Goal: Information Seeking & Learning: Learn about a topic

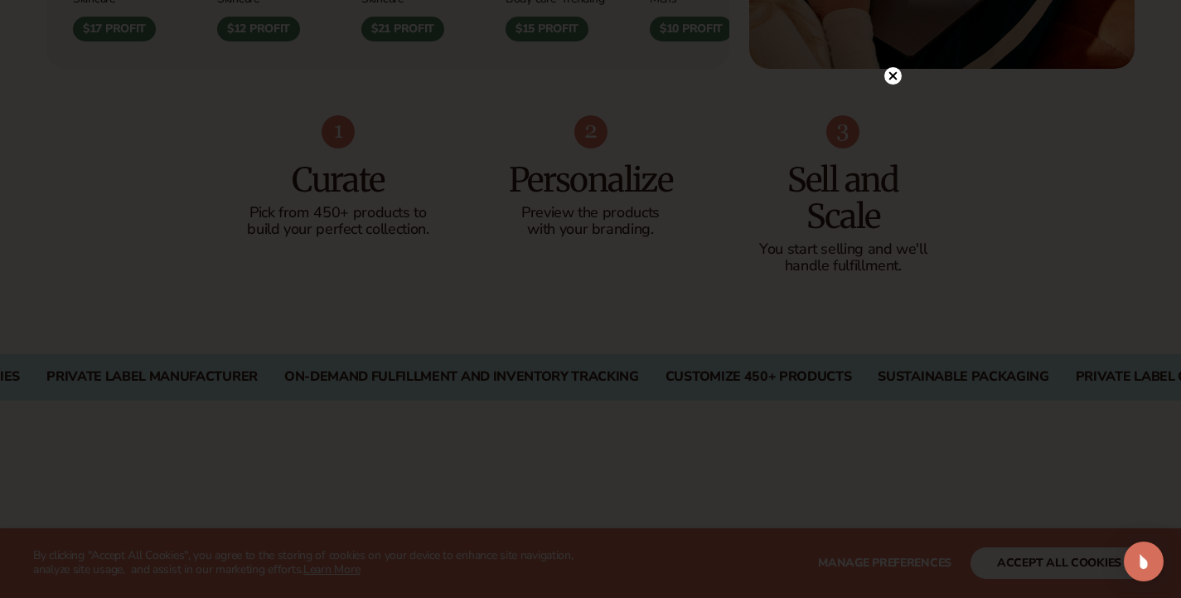
scroll to position [1029, 0]
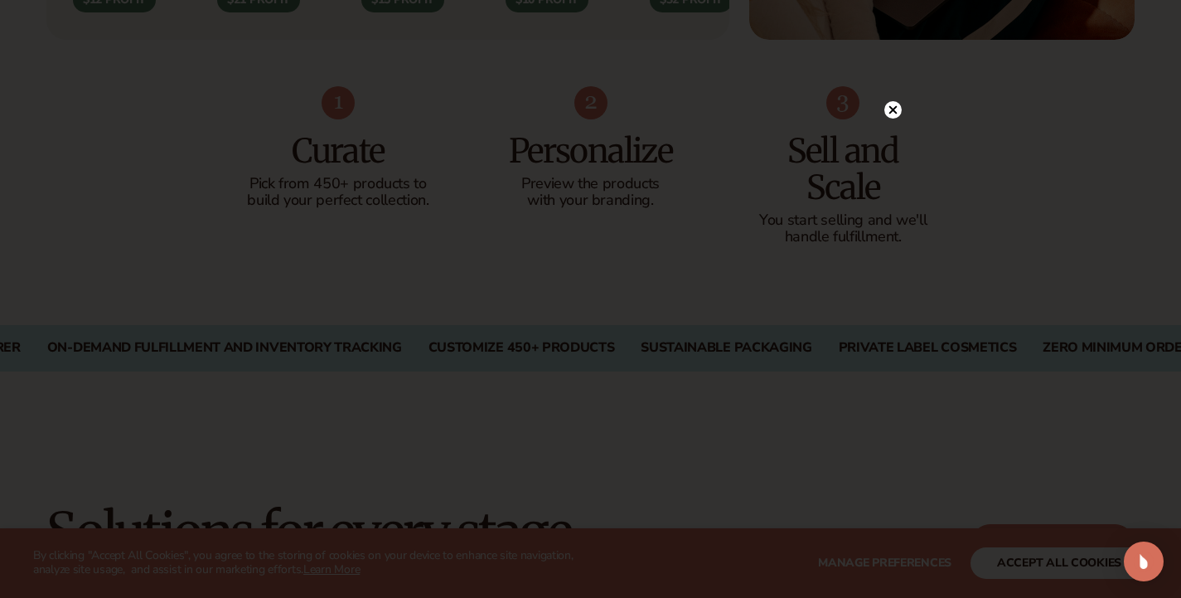
click at [896, 109] on circle at bounding box center [892, 109] width 17 height 17
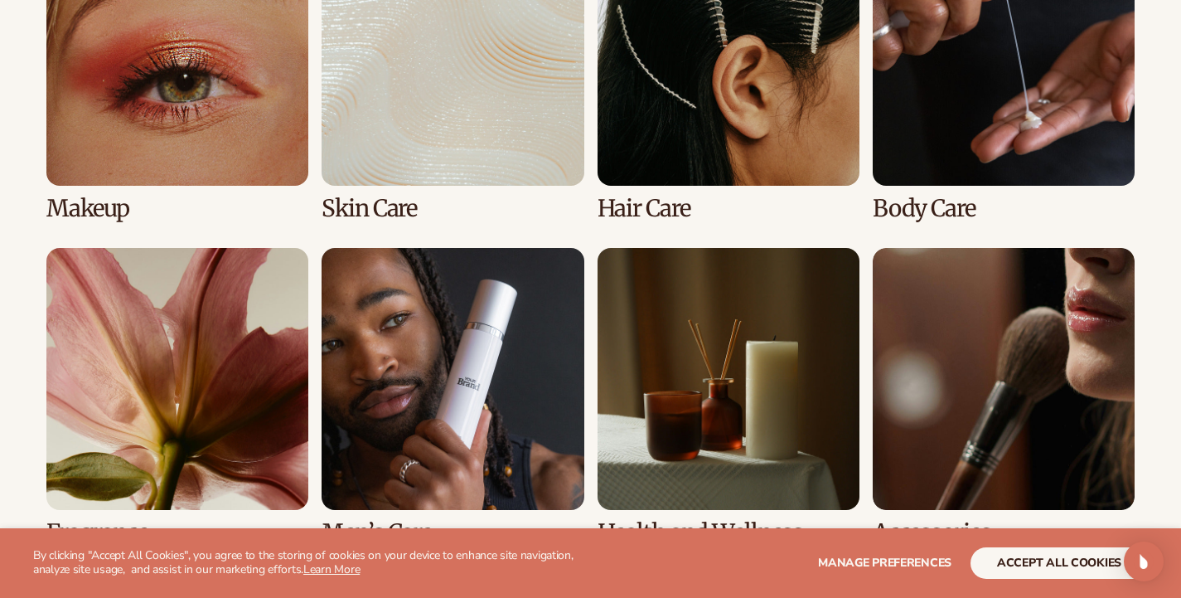
scroll to position [3300, 0]
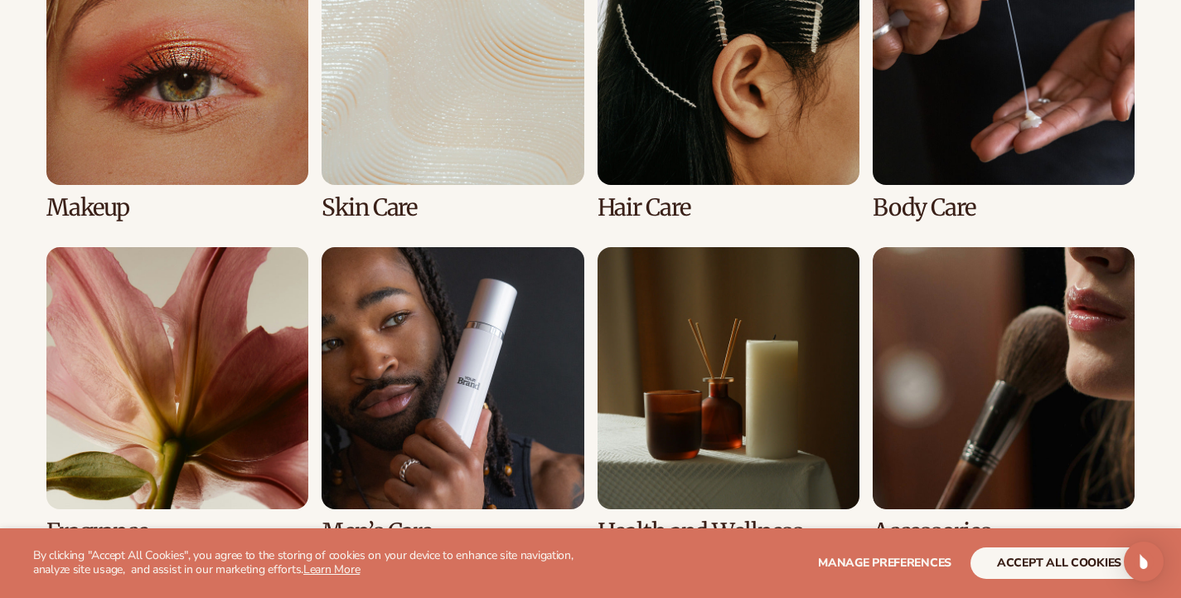
click at [463, 85] on link "2 / 8" at bounding box center [453, 72] width 262 height 298
click at [481, 56] on link "2 / 8" at bounding box center [453, 72] width 262 height 298
click at [352, 192] on link "2 / 8" at bounding box center [453, 72] width 262 height 298
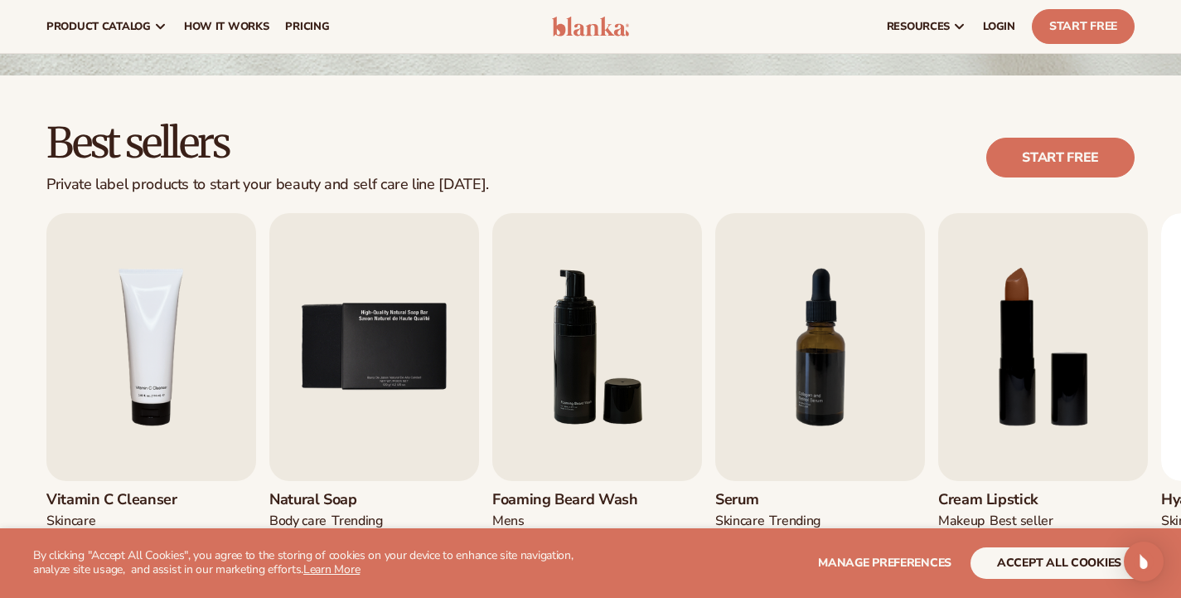
scroll to position [352, 0]
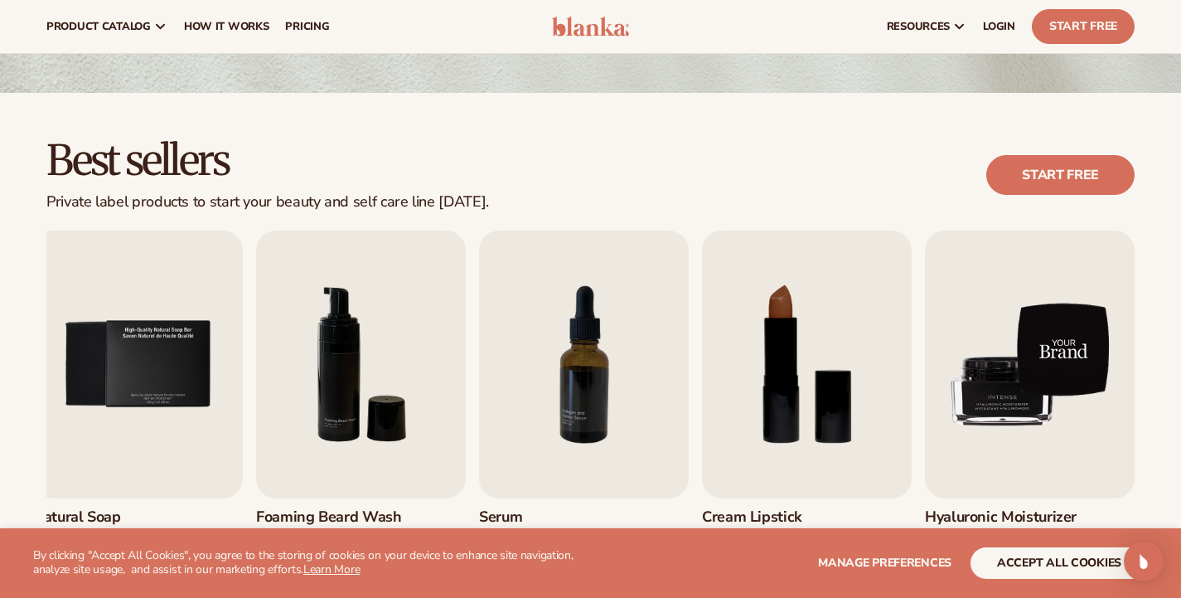
click at [1077, 354] on img "9 / 9" at bounding box center [1030, 364] width 210 height 268
click at [1029, 398] on img "9 / 9" at bounding box center [1030, 364] width 210 height 268
click at [1065, 339] on img "9 / 9" at bounding box center [1030, 364] width 210 height 268
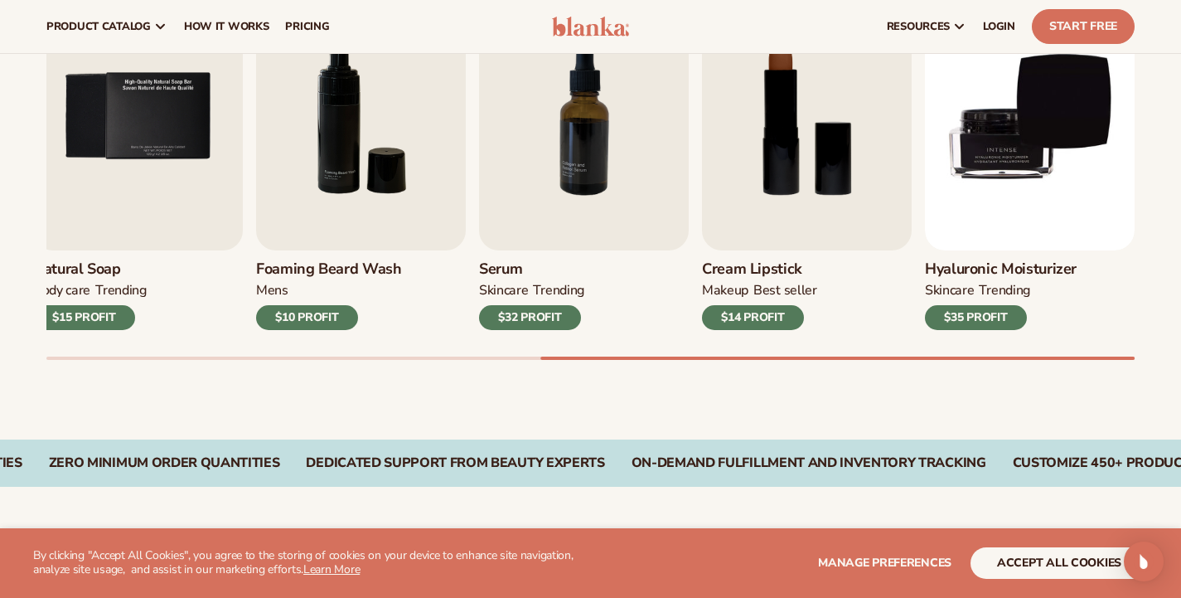
scroll to position [596, 0]
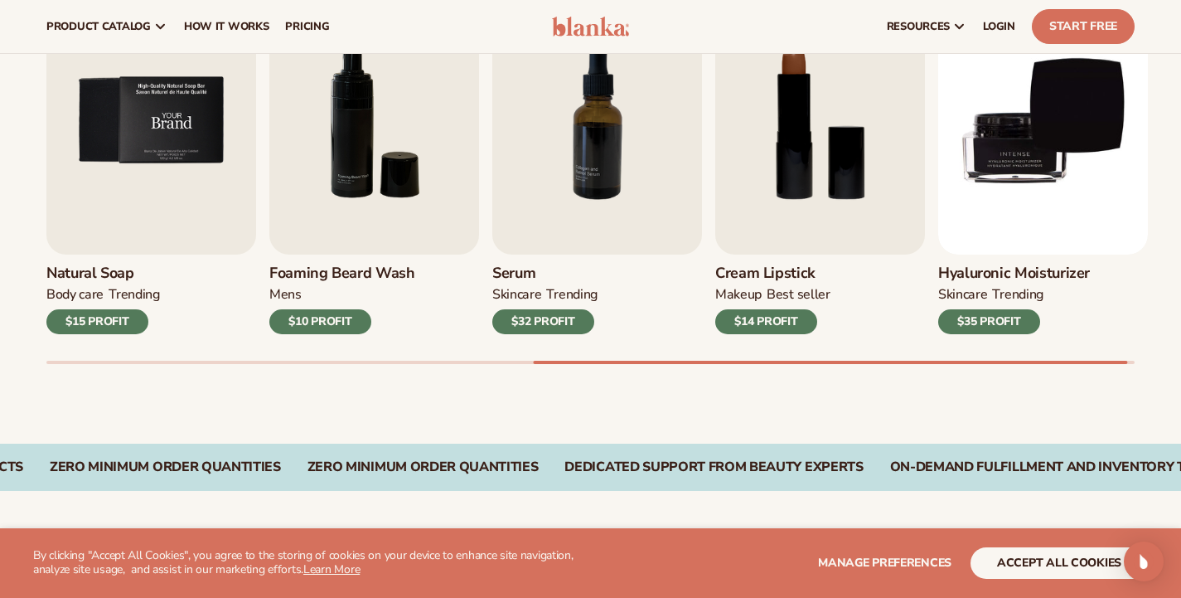
click at [154, 141] on img "5 / 9" at bounding box center [151, 121] width 210 height 268
click at [162, 119] on img "5 / 9" at bounding box center [151, 121] width 210 height 268
click at [185, 222] on img "5 / 9" at bounding box center [151, 121] width 210 height 268
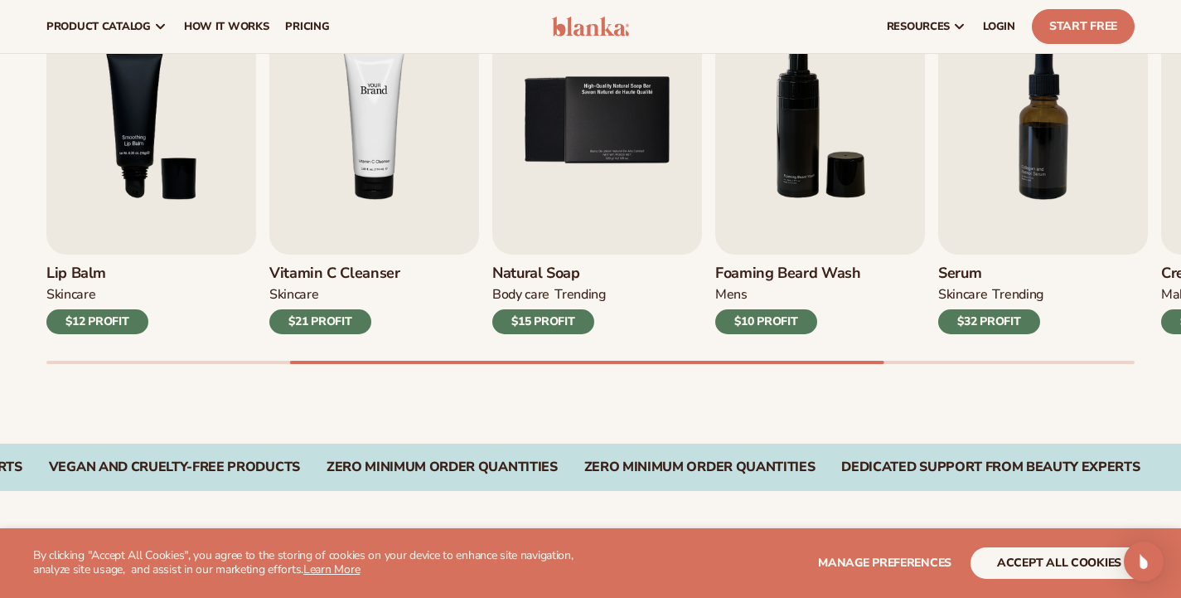
click at [375, 148] on img "4 / 9" at bounding box center [374, 121] width 210 height 268
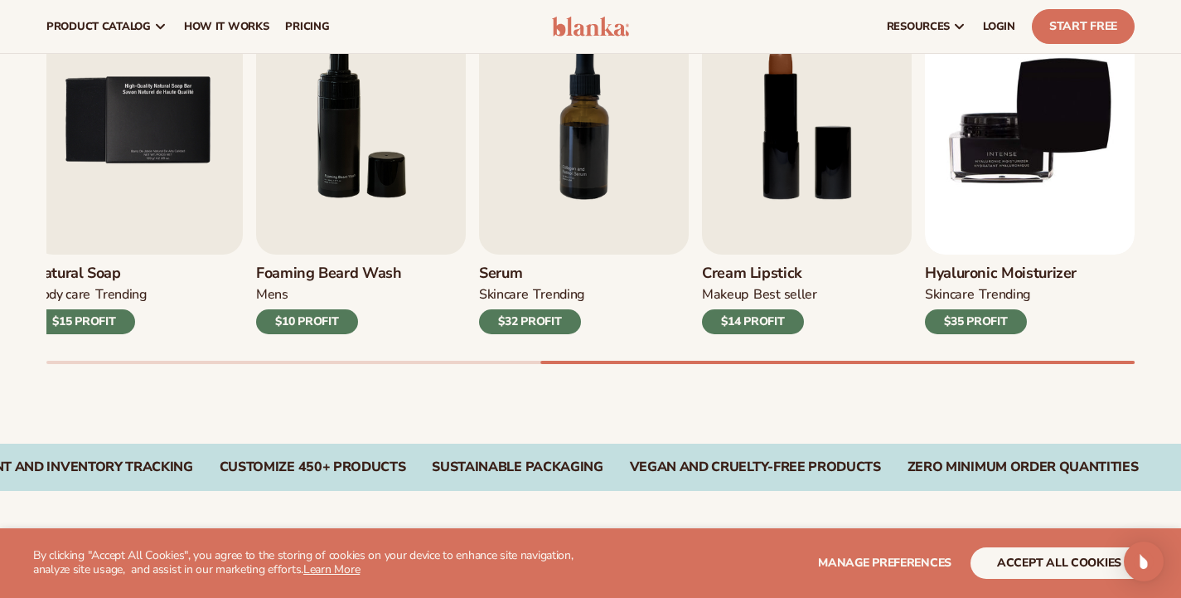
click at [990, 307] on div "SKINCARE TRENDING" at bounding box center [1001, 298] width 152 height 24
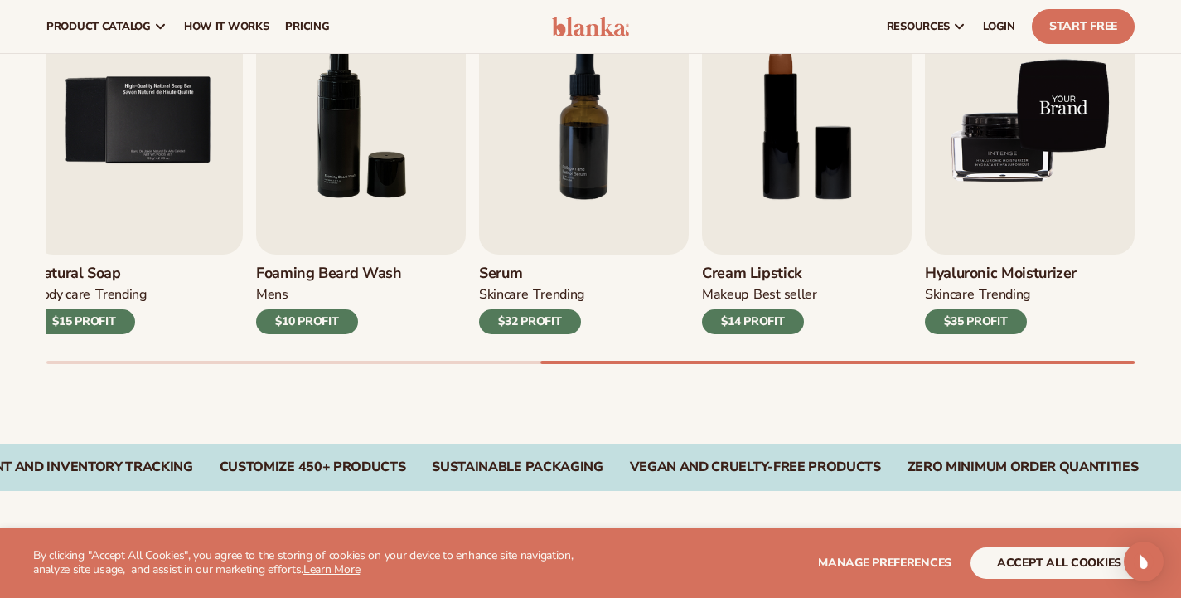
click at [986, 201] on img "9 / 9" at bounding box center [1030, 121] width 210 height 268
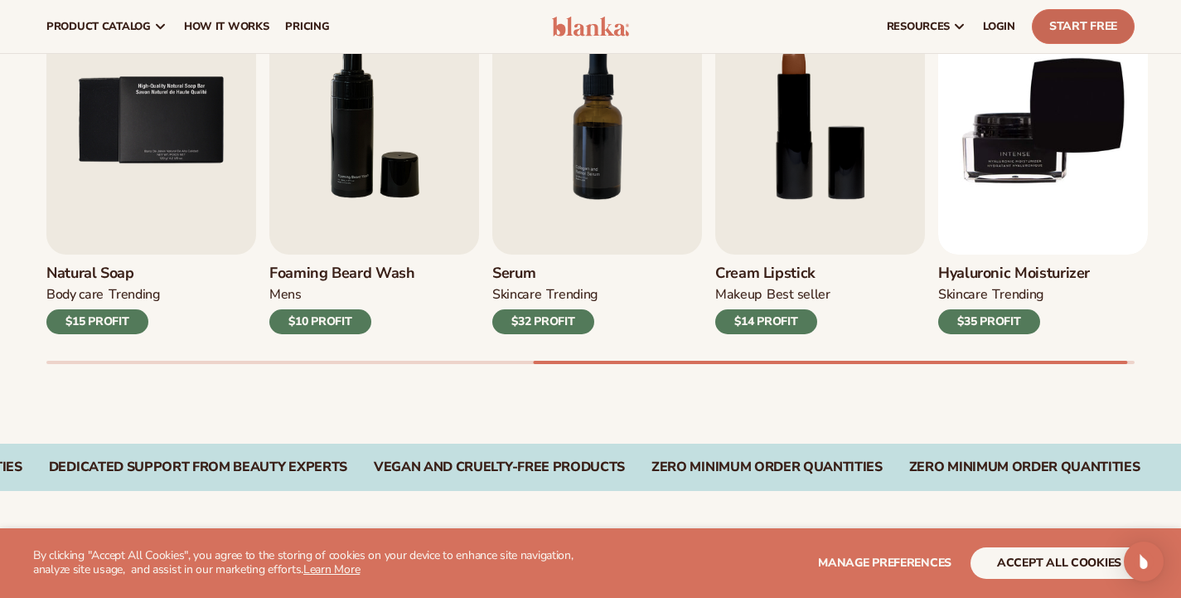
click at [1086, 27] on link "Start Free" at bounding box center [1083, 26] width 103 height 35
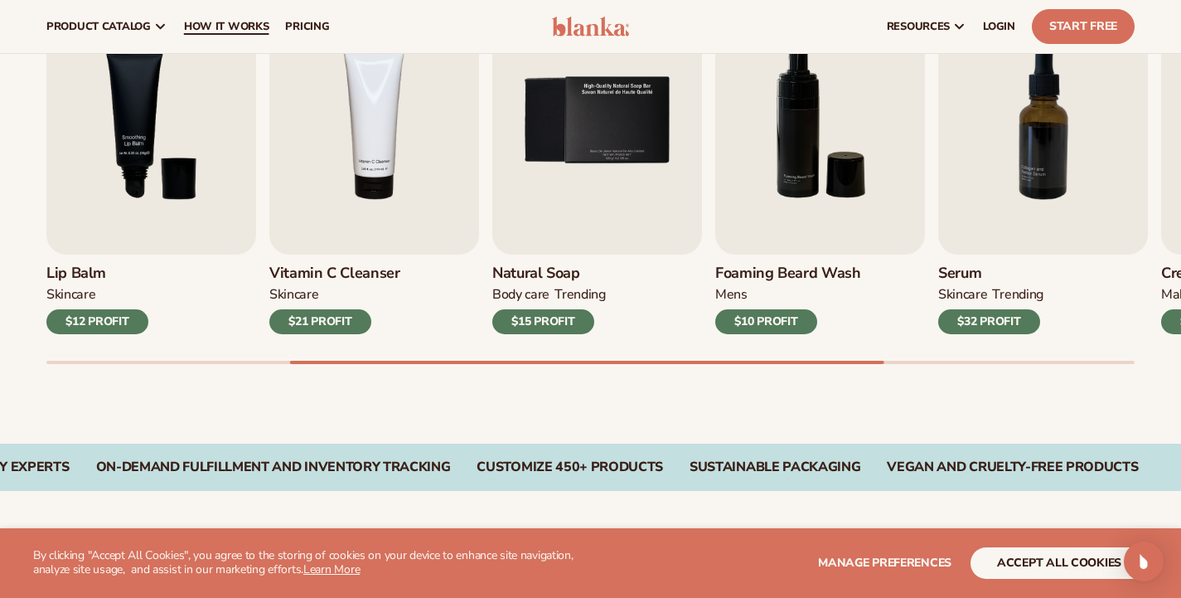
click at [221, 27] on span "How It Works" at bounding box center [226, 26] width 85 height 13
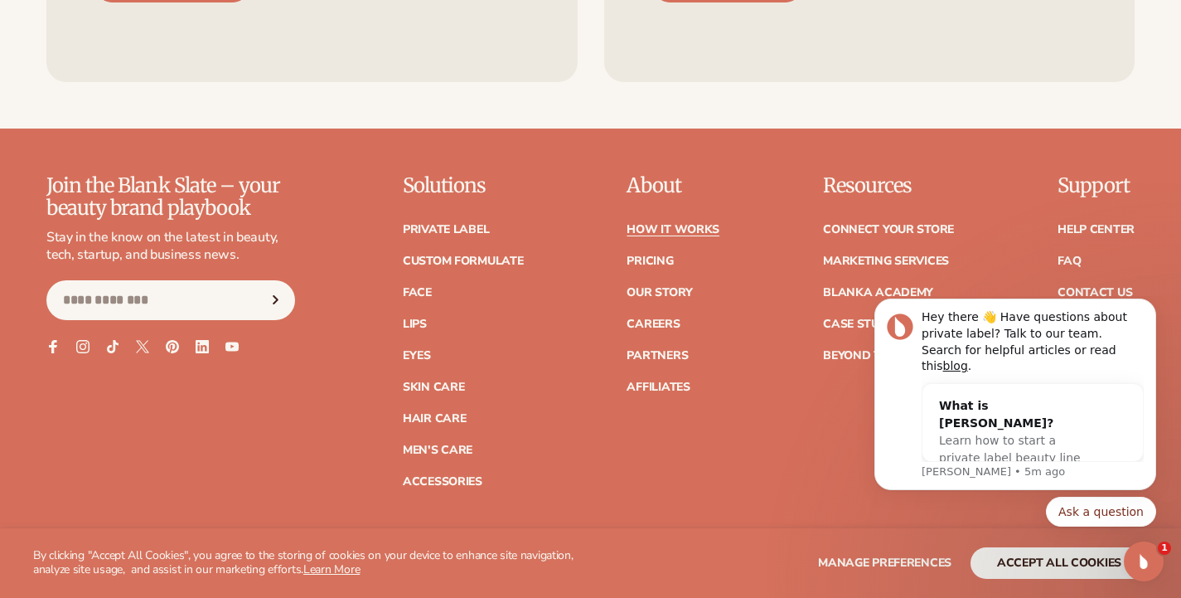
scroll to position [3637, 0]
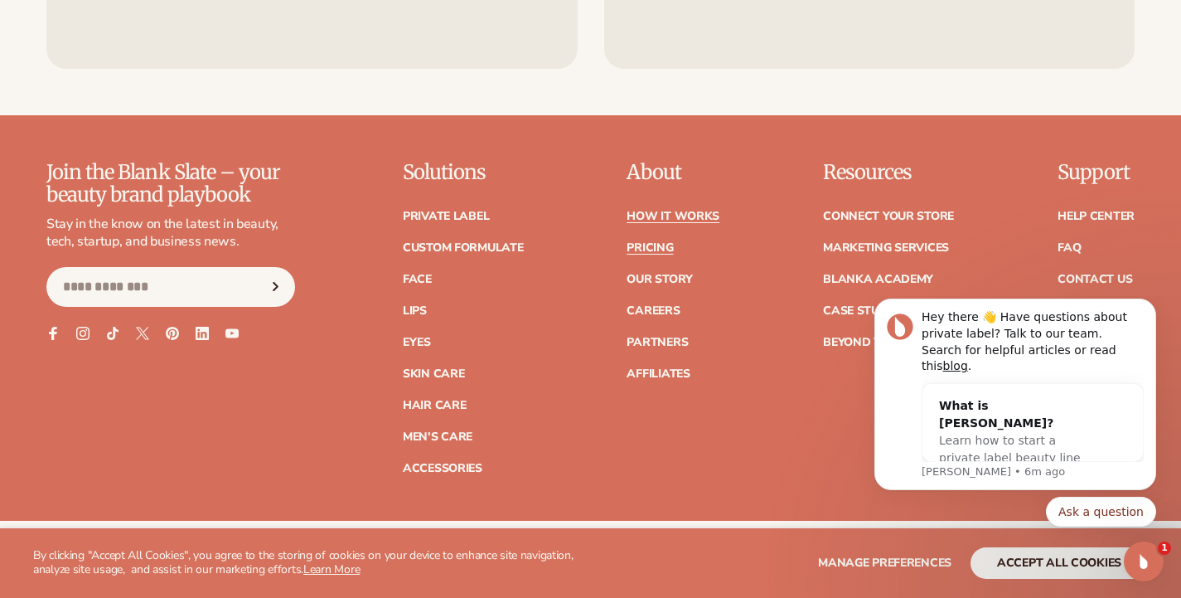
click at [644, 242] on link "Pricing" at bounding box center [650, 248] width 46 height 12
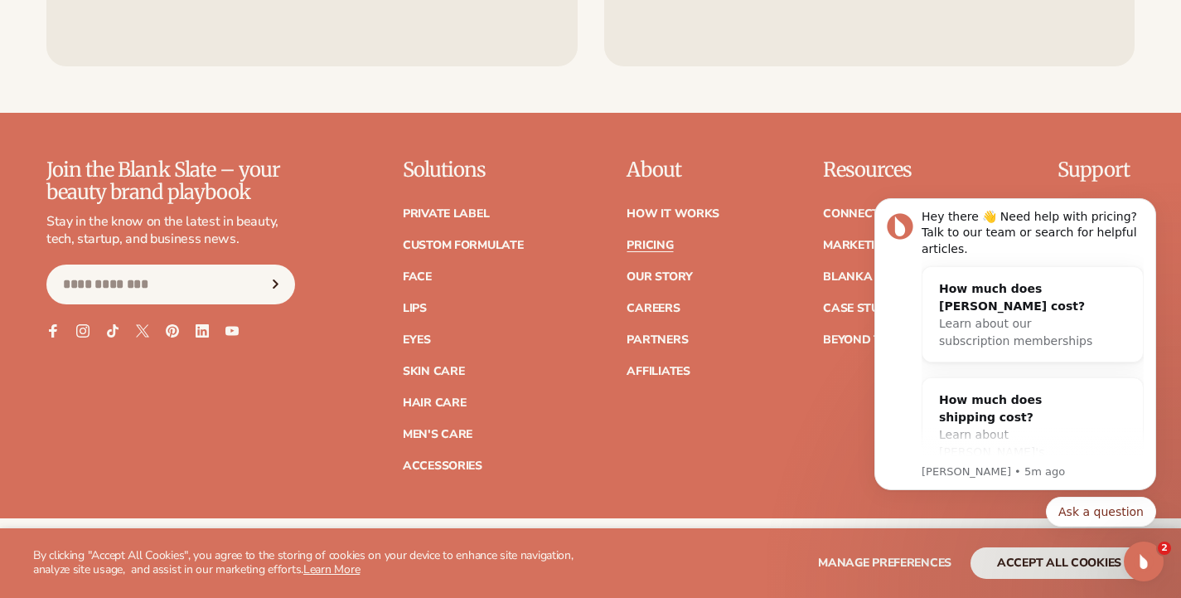
scroll to position [3370, 0]
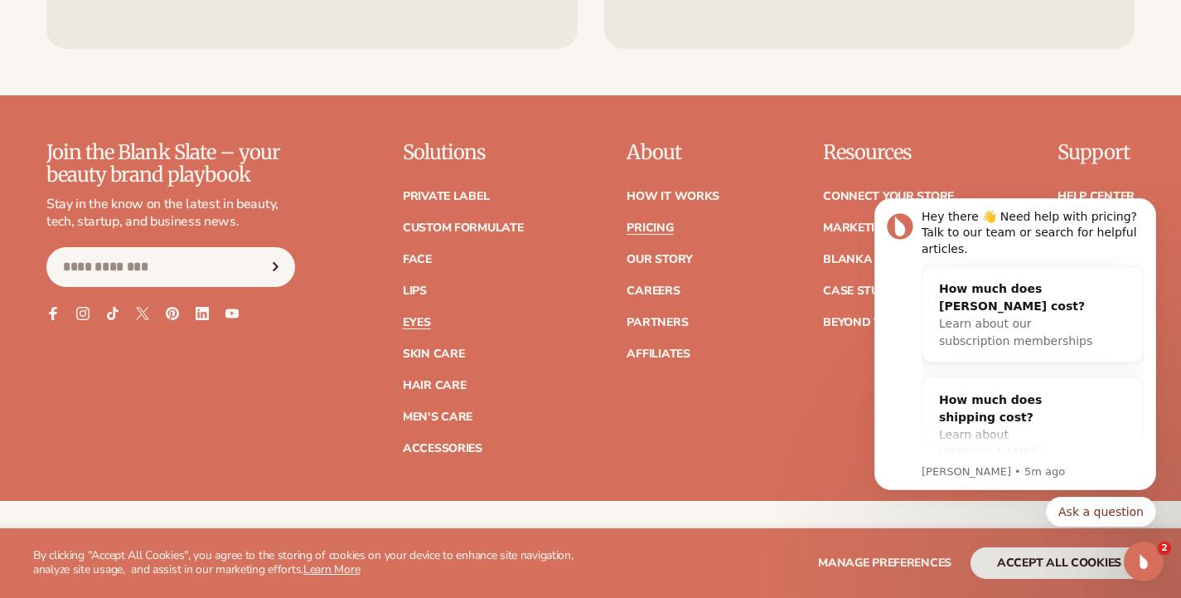
click at [416, 317] on link "Eyes" at bounding box center [417, 323] width 28 height 12
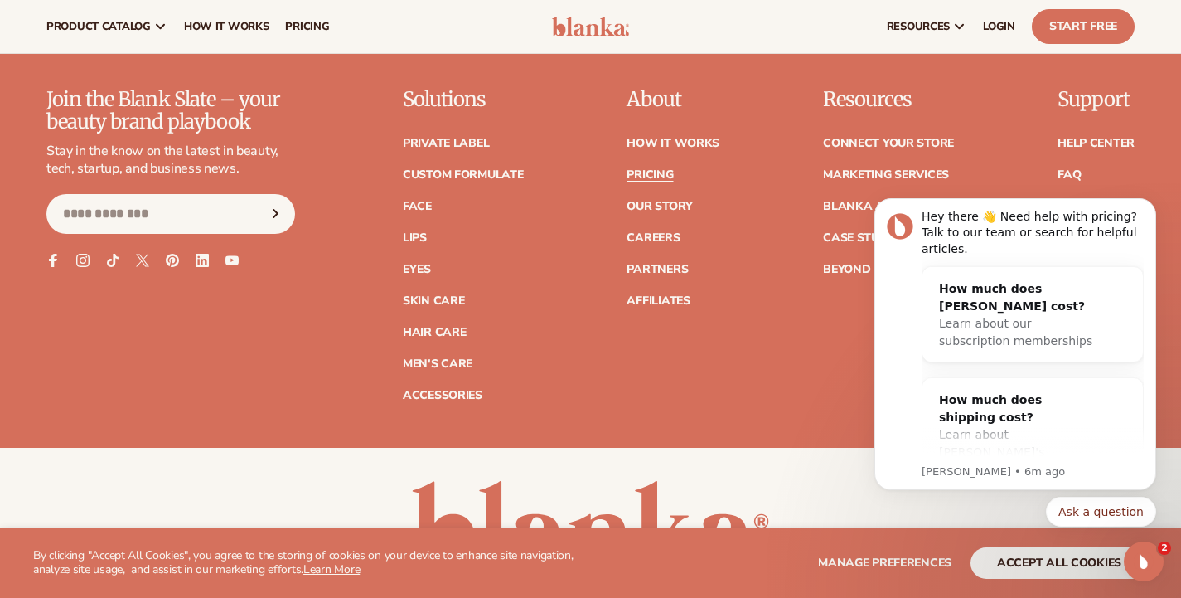
scroll to position [3422, 0]
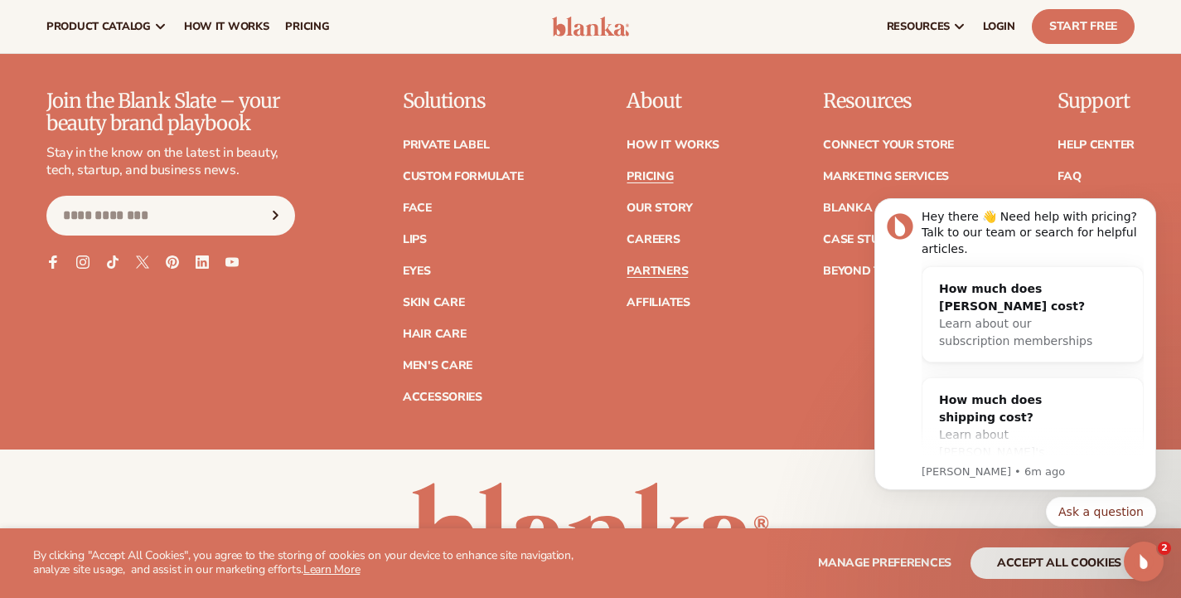
click at [647, 265] on link "Partners" at bounding box center [657, 271] width 61 height 12
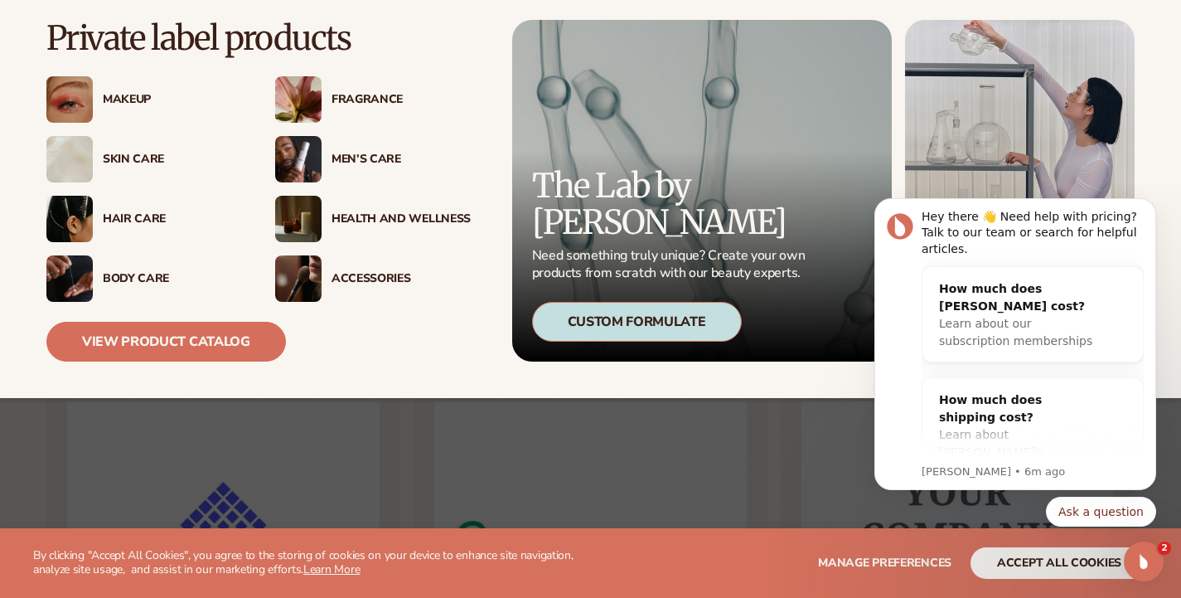
click at [143, 156] on div "Skin Care" at bounding box center [172, 160] width 139 height 14
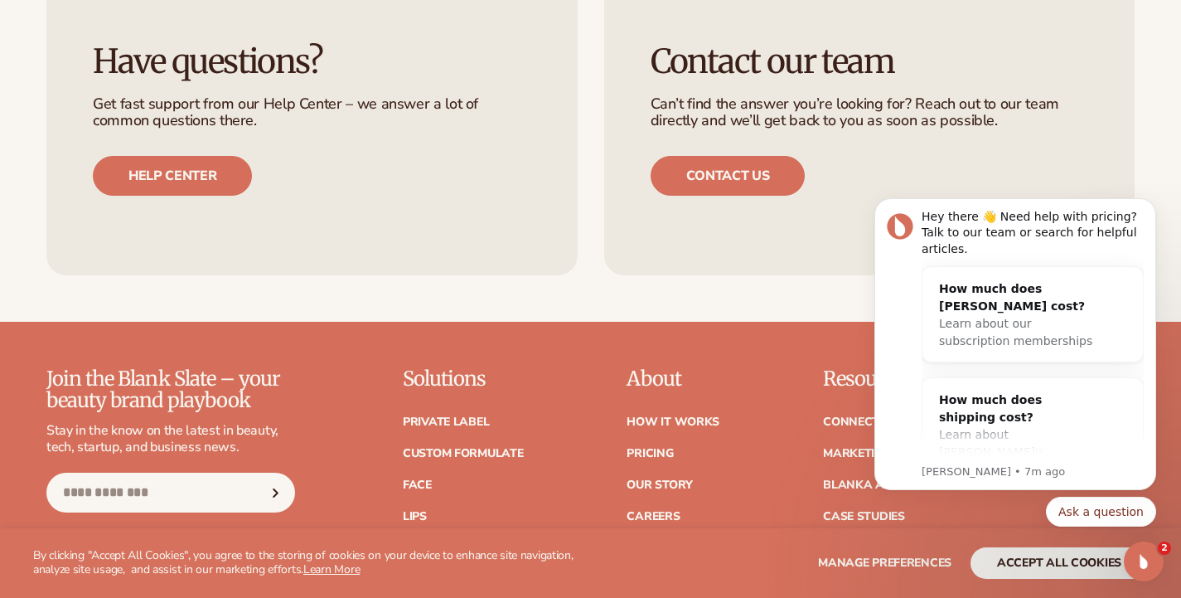
scroll to position [2662, 0]
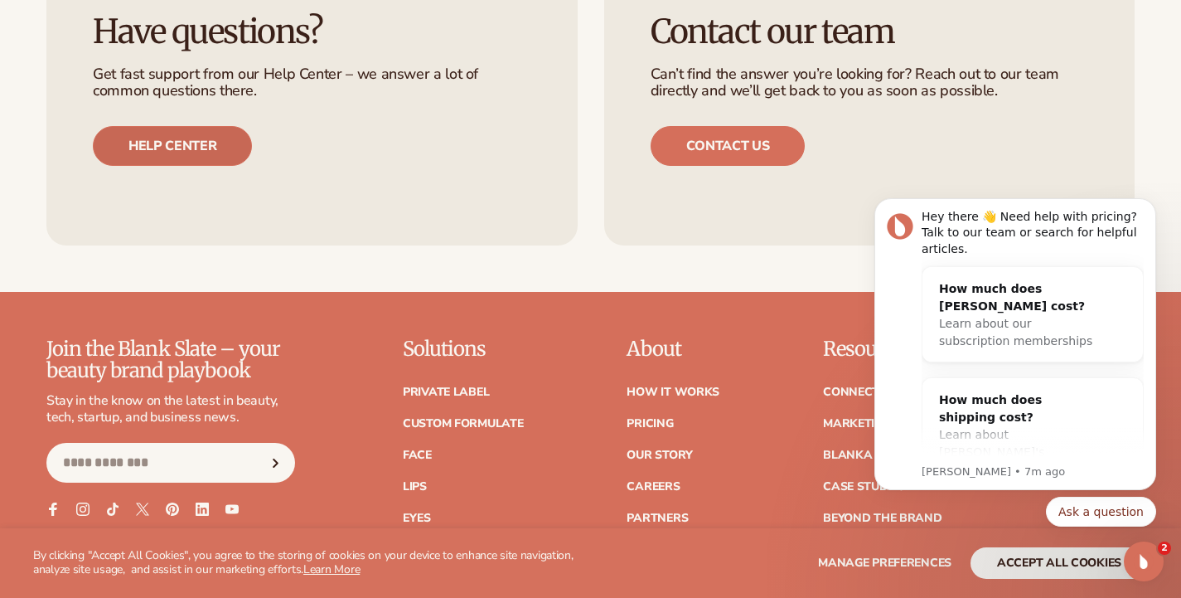
click at [209, 141] on link "Help center" at bounding box center [172, 146] width 159 height 40
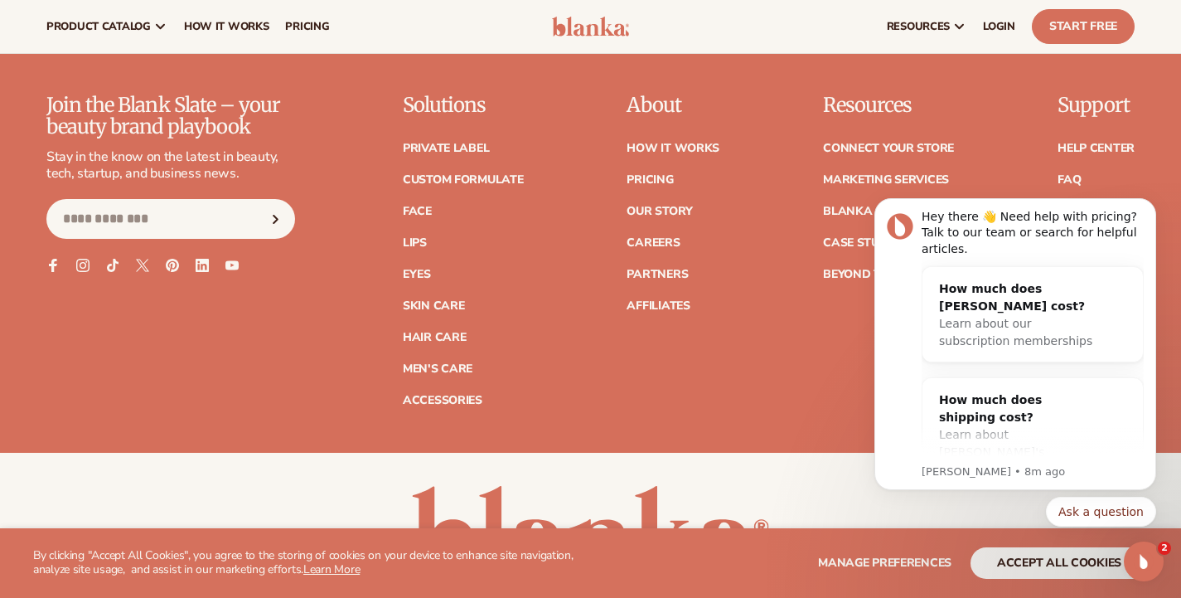
scroll to position [2903, 0]
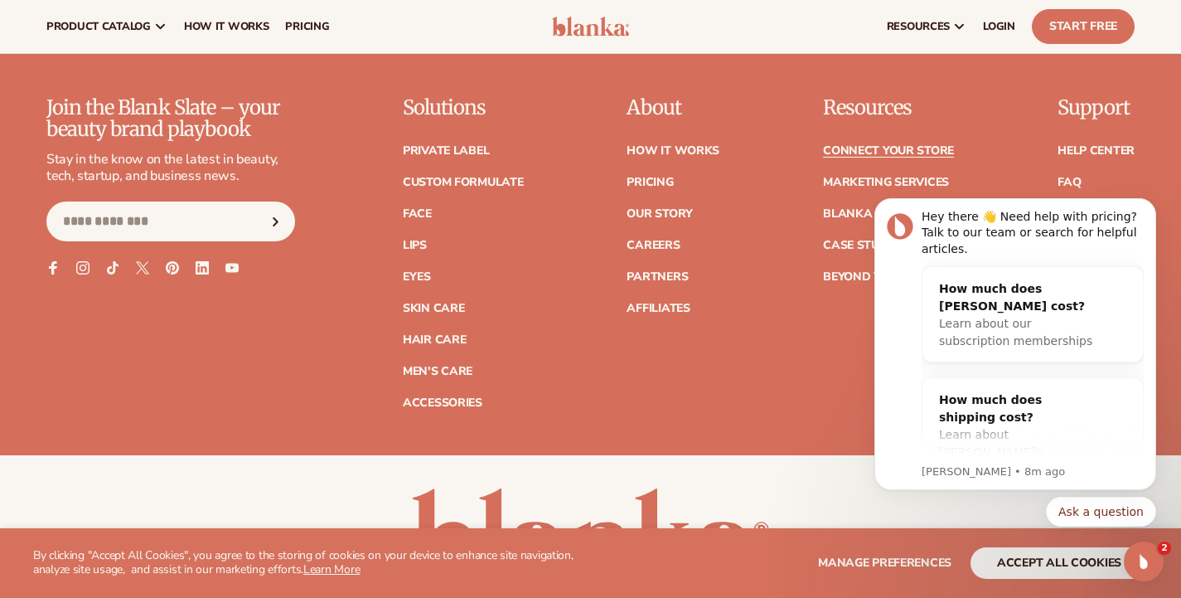
click at [933, 148] on link "Connect your store" at bounding box center [888, 151] width 131 height 12
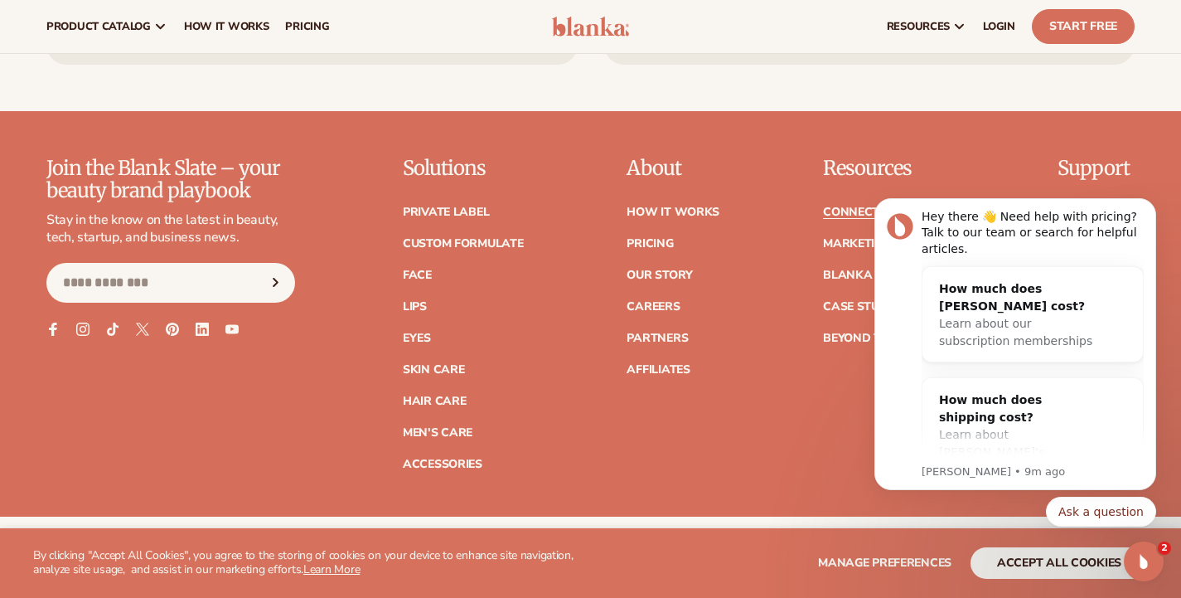
scroll to position [2096, 0]
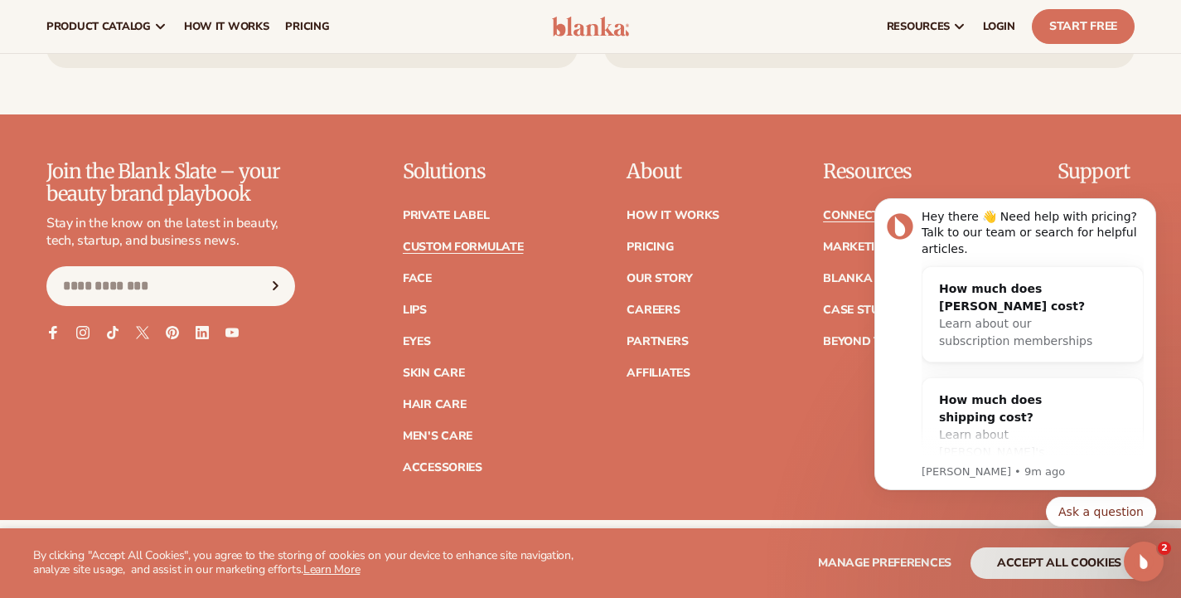
click at [483, 243] on link "Custom formulate" at bounding box center [463, 247] width 121 height 12
